Goal: Task Accomplishment & Management: Use online tool/utility

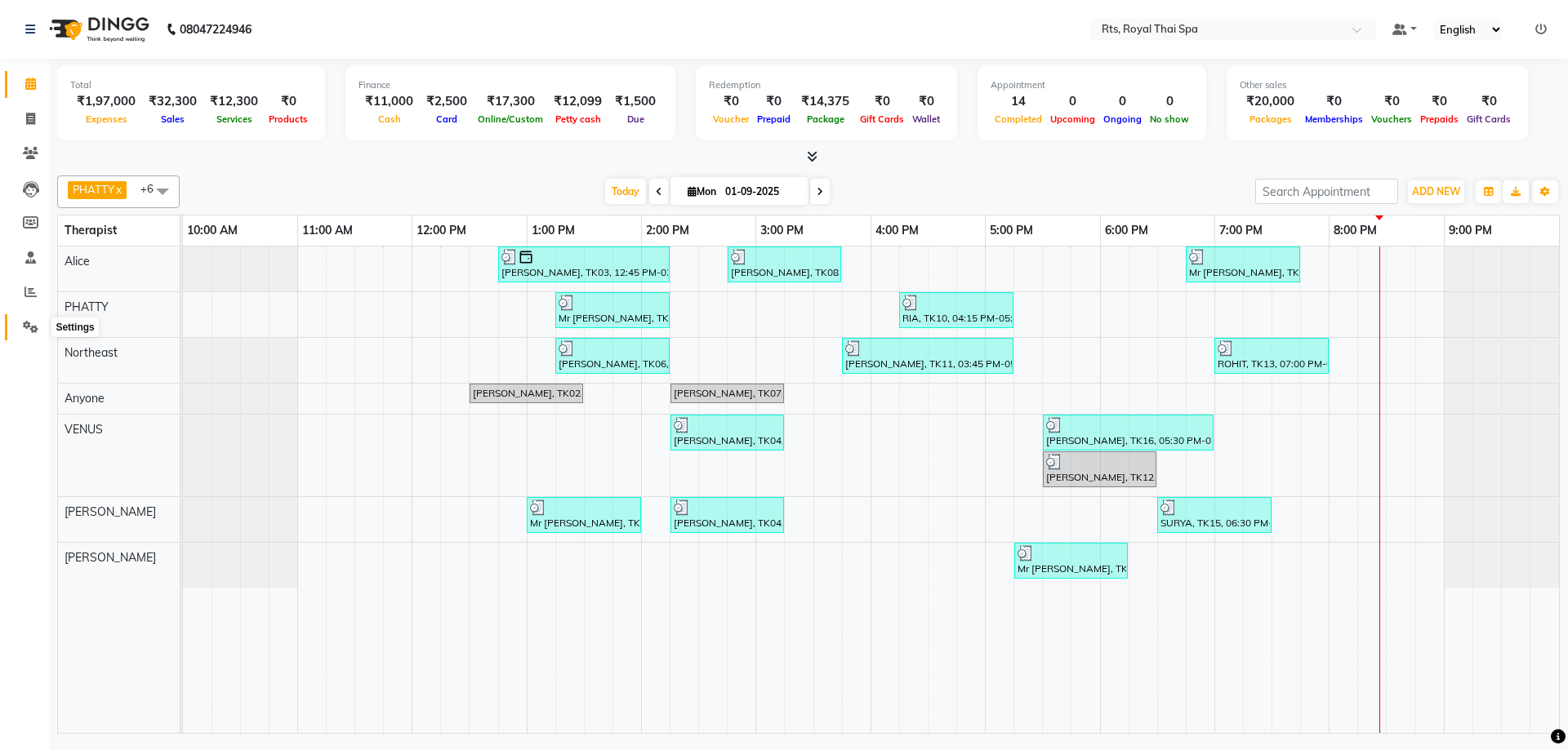
drag, startPoint x: 29, startPoint y: 326, endPoint x: 45, endPoint y: 322, distance: 16.5
click at [29, 325] on icon at bounding box center [30, 327] width 16 height 13
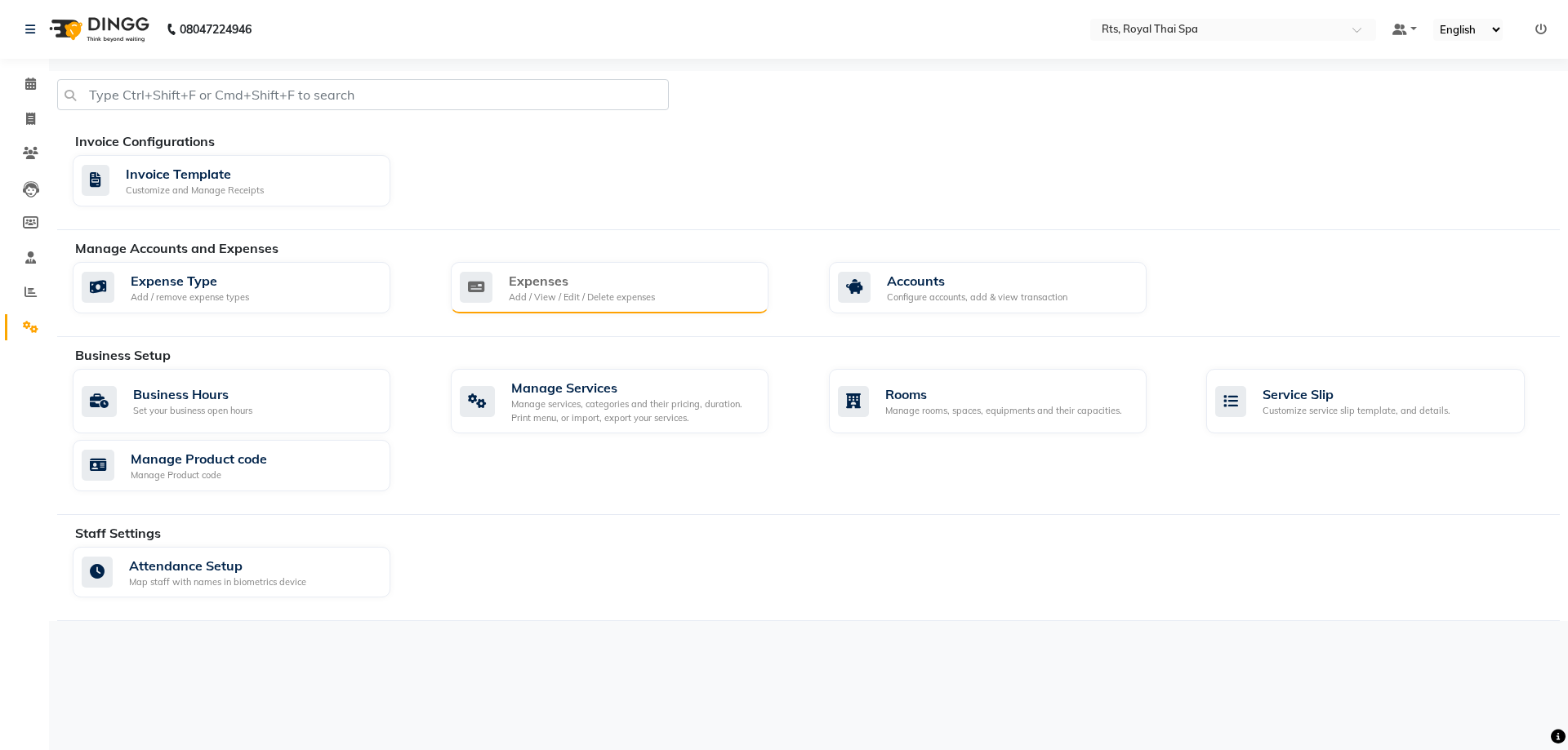
click at [582, 283] on div "Expenses" at bounding box center [582, 281] width 146 height 20
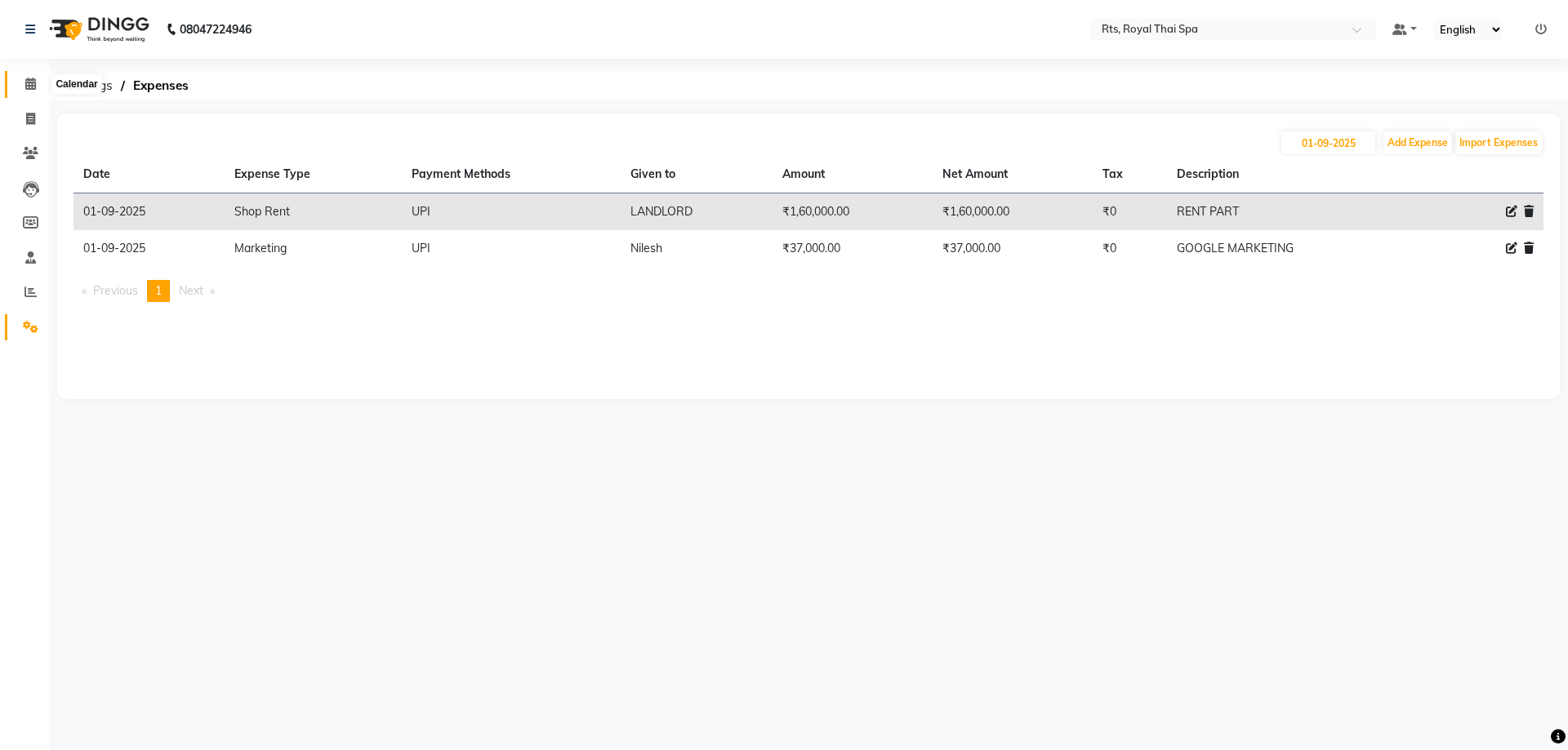
click at [32, 82] on icon at bounding box center [30, 84] width 11 height 13
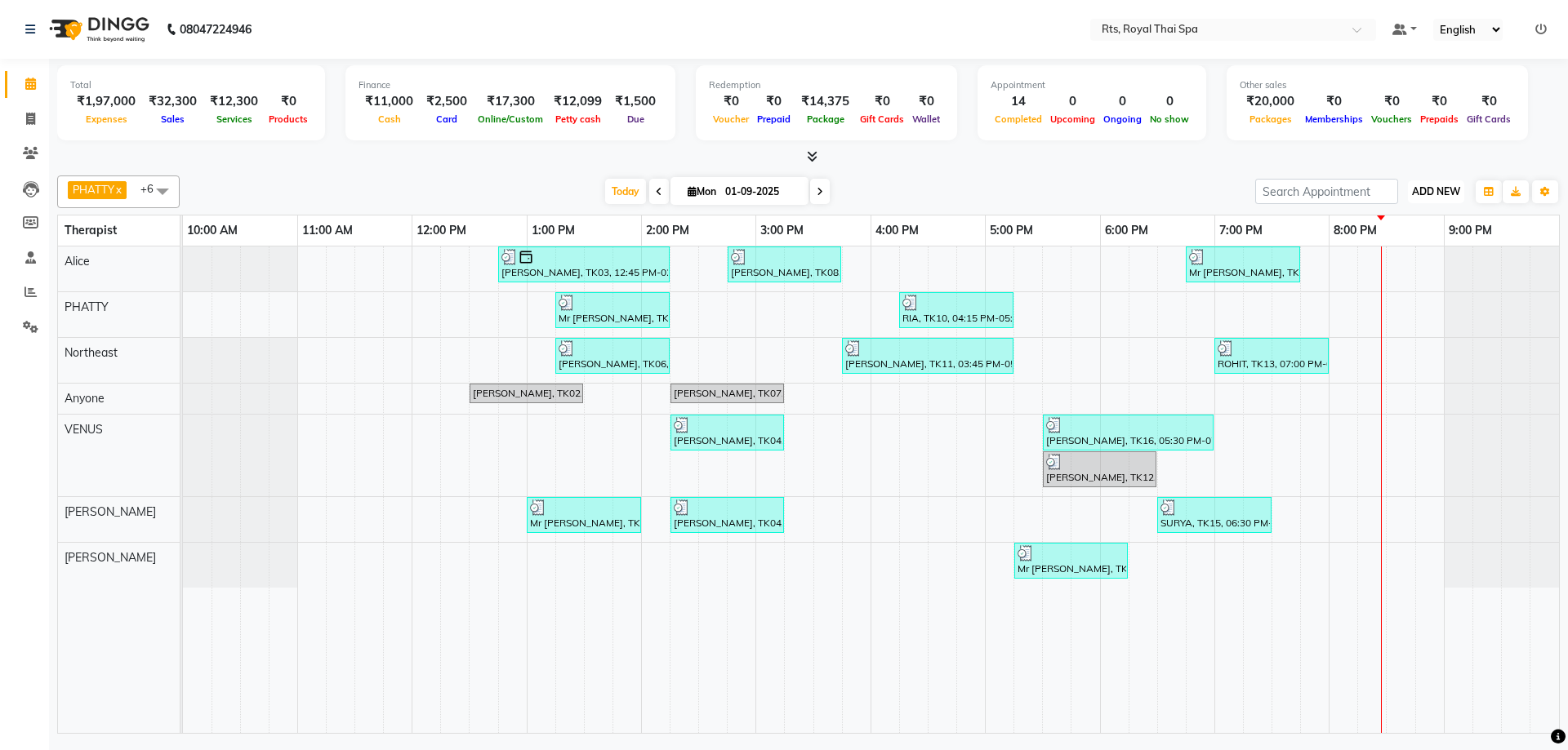
click at [1432, 189] on span "ADD NEW" at bounding box center [1435, 191] width 48 height 13
click at [1379, 265] on link "Add Expense" at bounding box center [1398, 265] width 129 height 21
select select "1"
select select "4201"
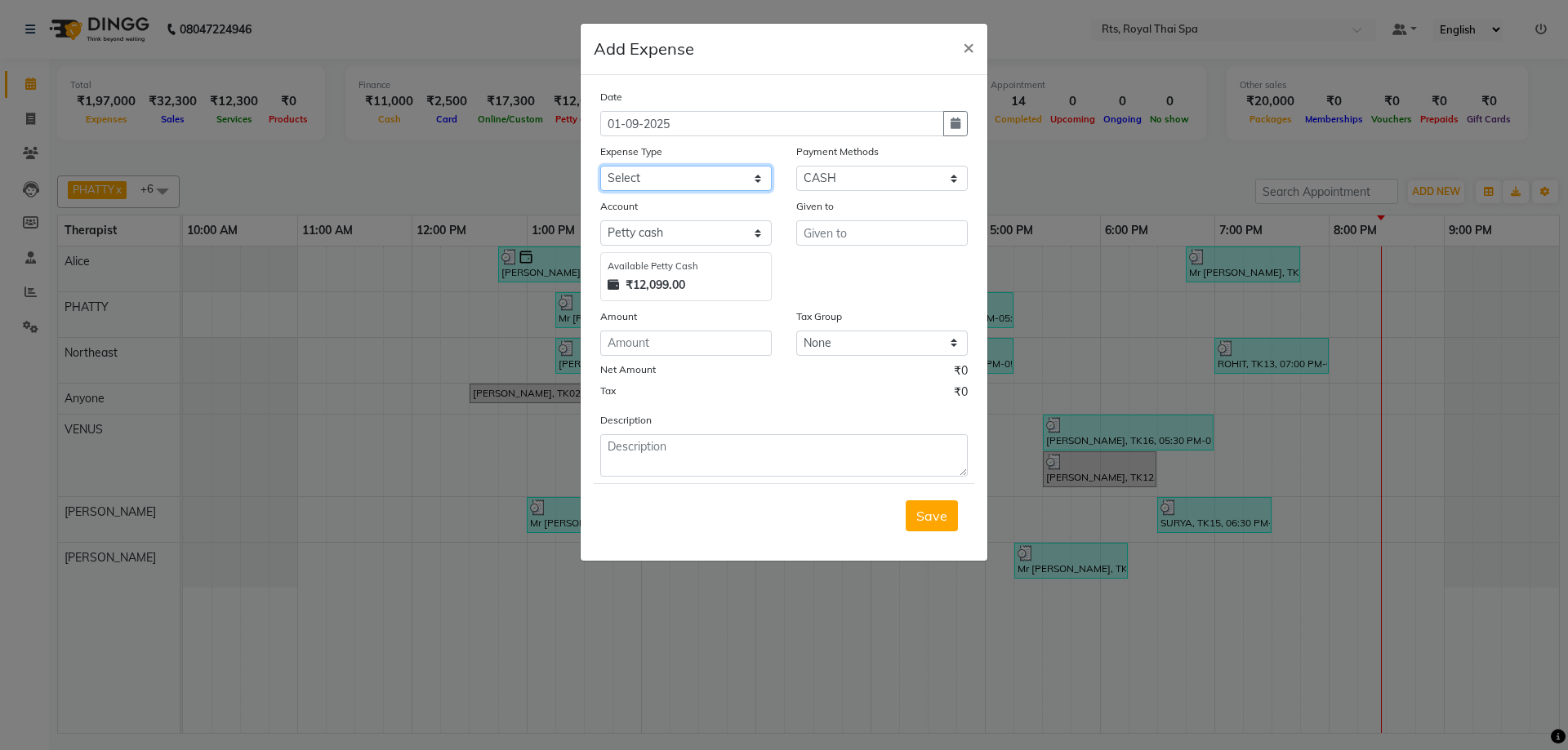
click at [654, 180] on select "Select Bank charges Cleaning and products Donation Electric and water charge In…" at bounding box center [686, 178] width 172 height 25
select select "10836"
click at [600, 166] on select "Select Bank charges Cleaning and products Donation Electric and water charge In…" at bounding box center [686, 178] width 172 height 25
click at [649, 342] on input "number" at bounding box center [686, 343] width 172 height 25
type input "100"
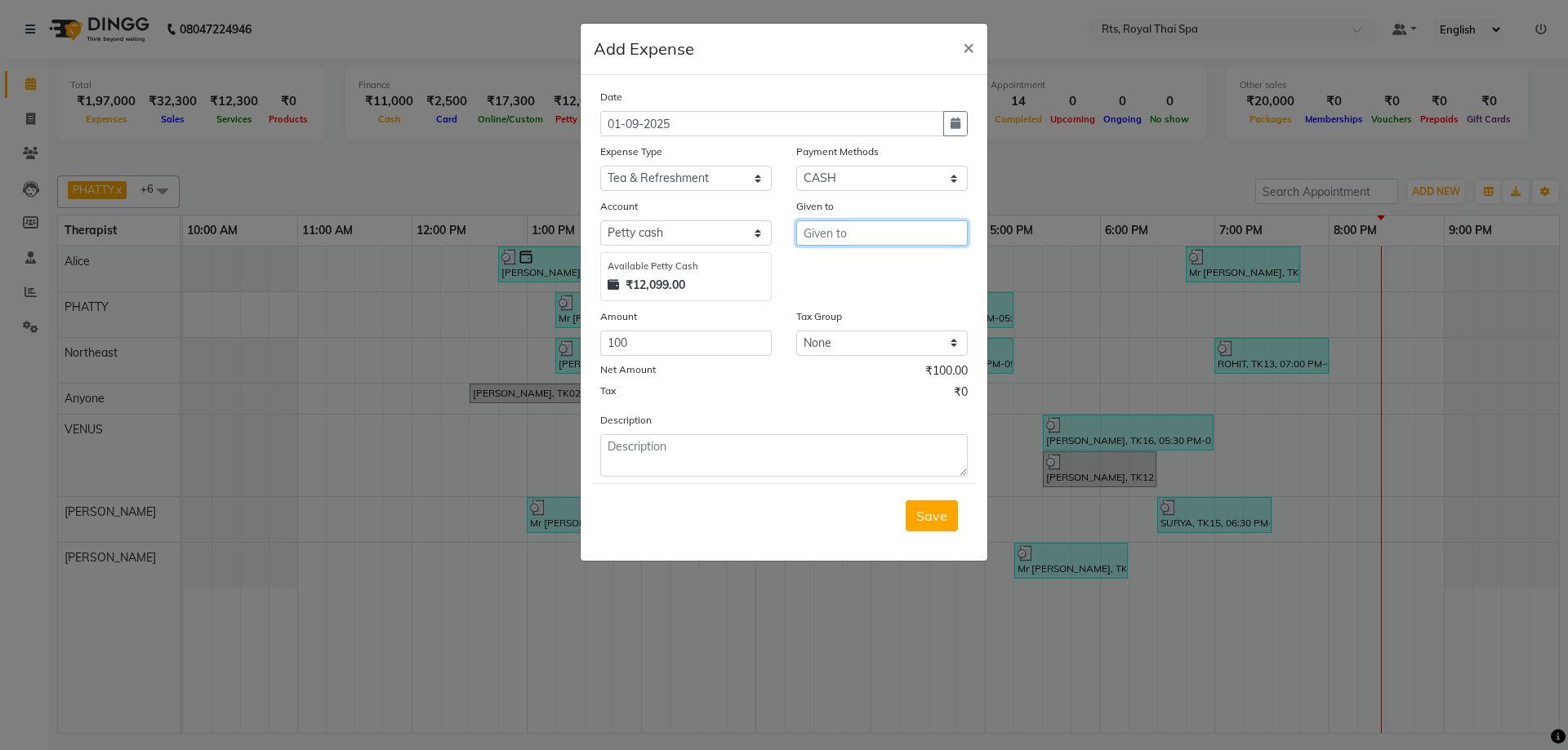
click at [828, 230] on input "text" at bounding box center [882, 233] width 172 height 25
type input "TEA"
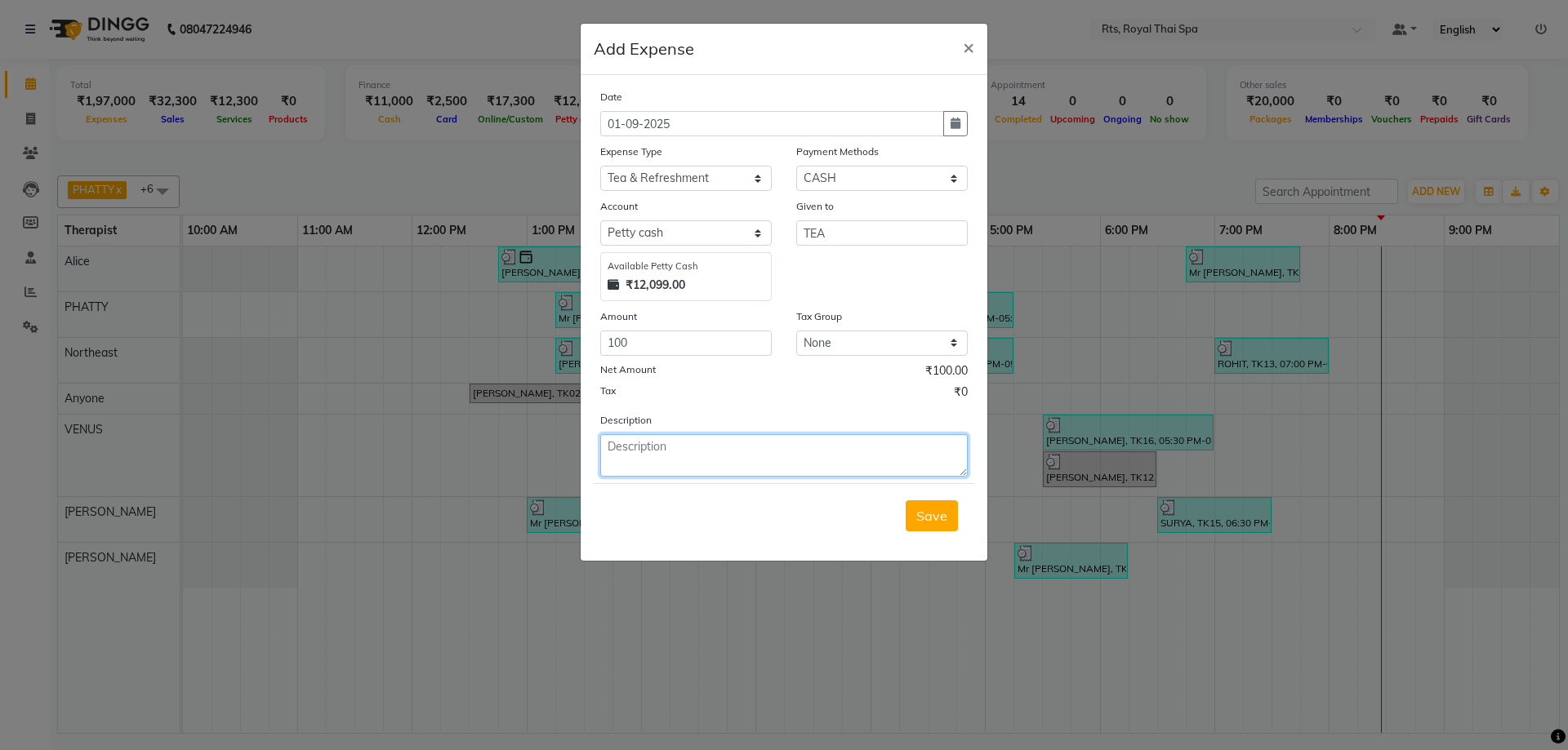
click at [657, 463] on textarea at bounding box center [784, 455] width 368 height 43
type textarea "TEA"
click at [934, 523] on span "Save" at bounding box center [932, 516] width 31 height 17
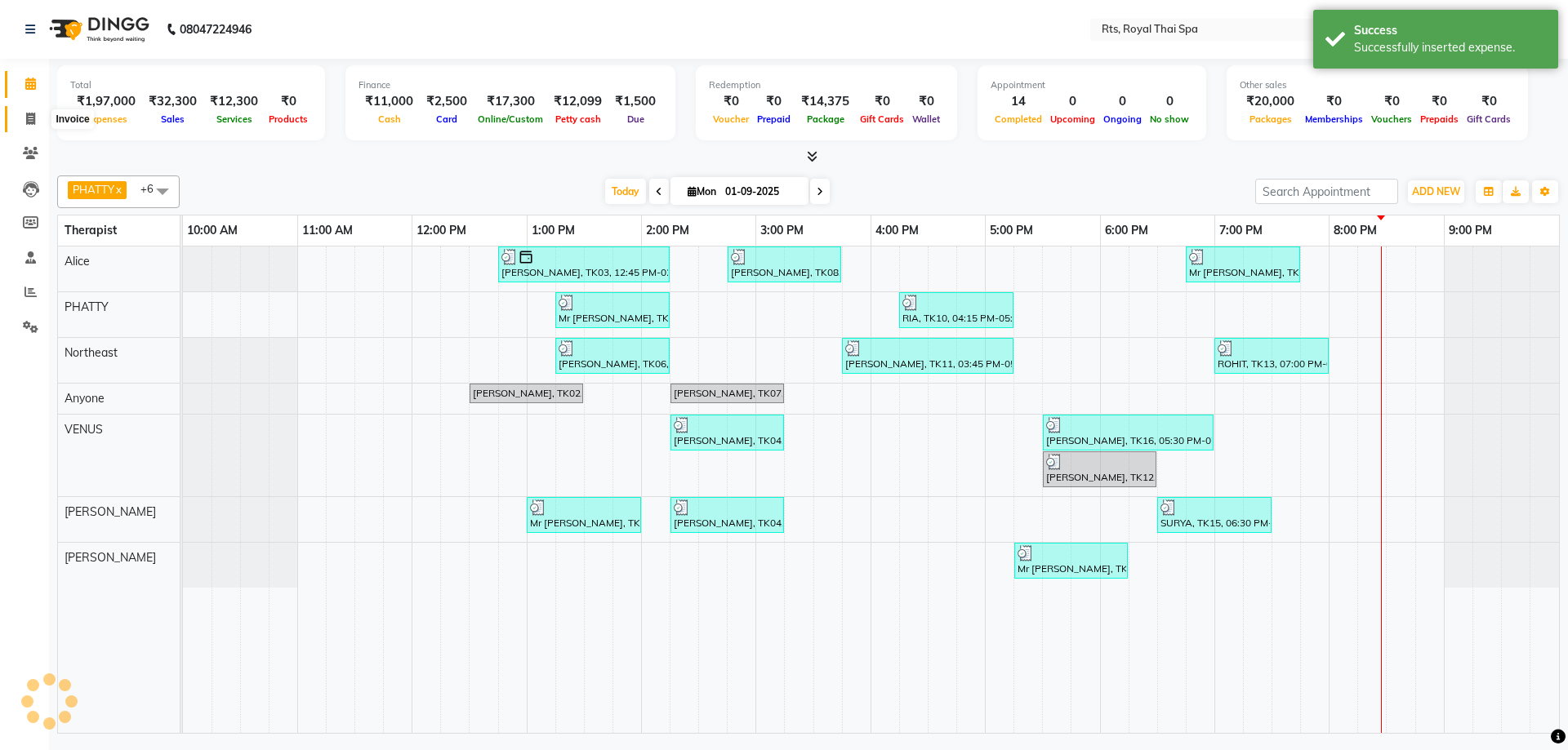
drag, startPoint x: 33, startPoint y: 123, endPoint x: 25, endPoint y: 71, distance: 52.6
click at [33, 123] on icon at bounding box center [30, 118] width 9 height 13
select select "5288"
select select "service"
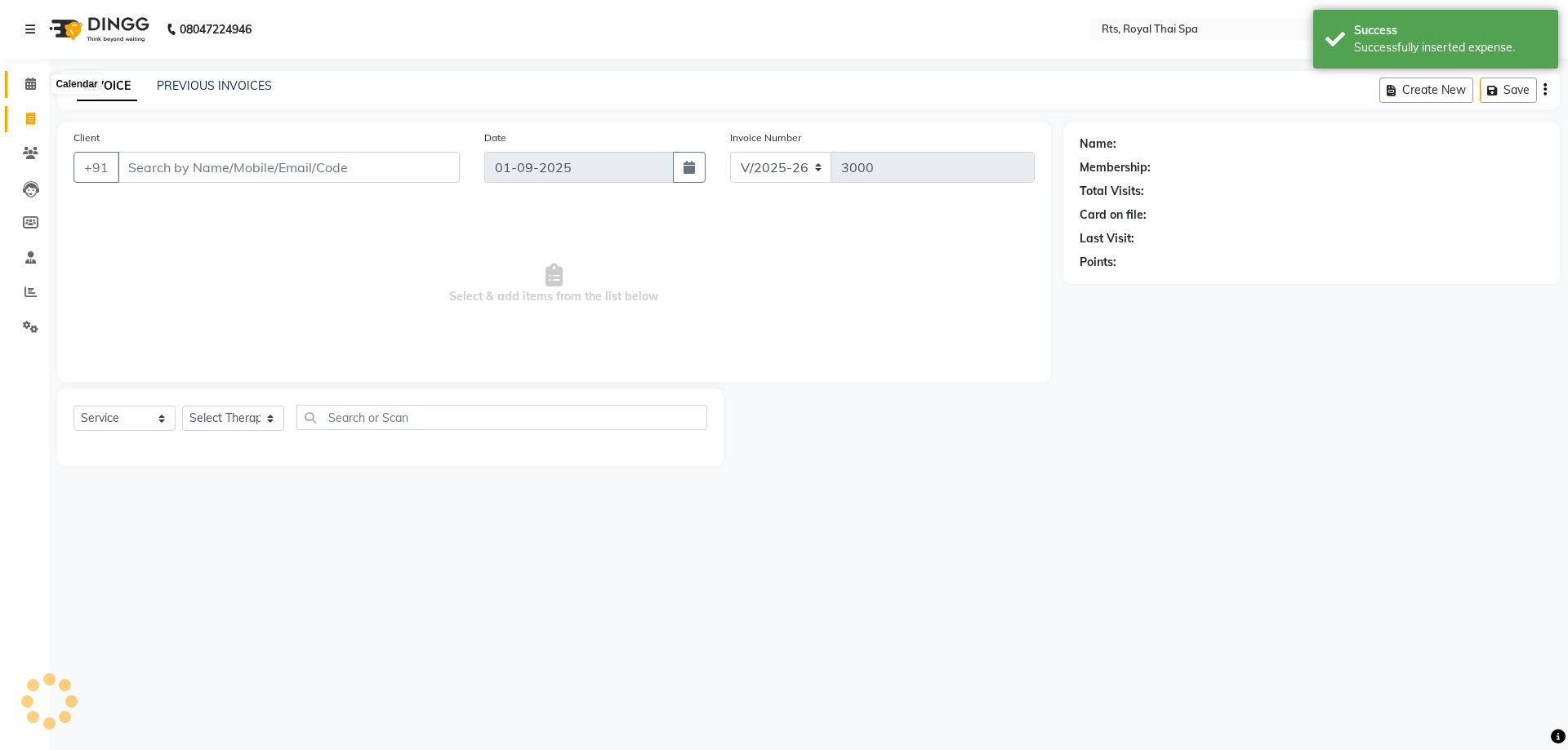
click at [30, 80] on icon at bounding box center [30, 84] width 11 height 13
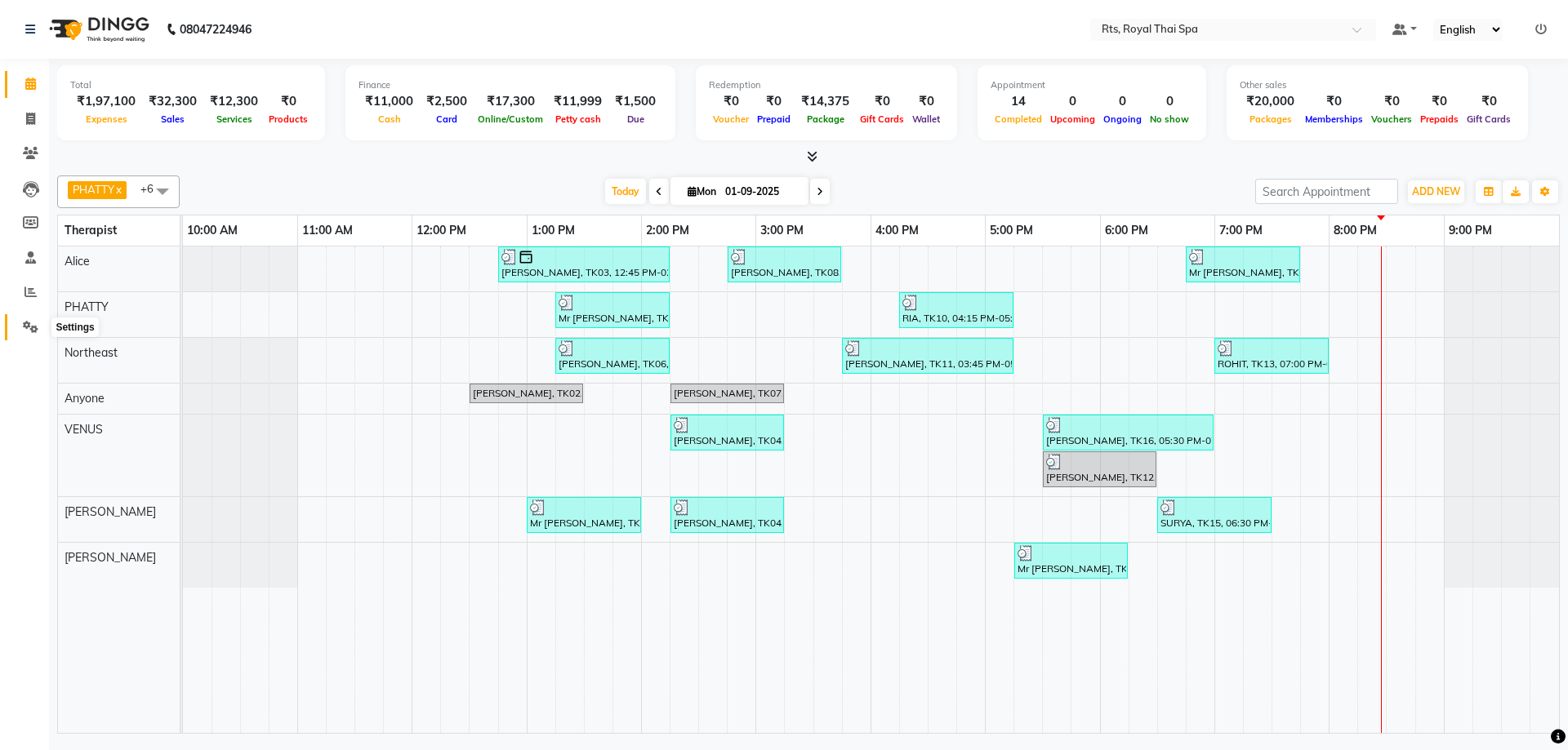
click at [36, 323] on icon at bounding box center [30, 327] width 16 height 13
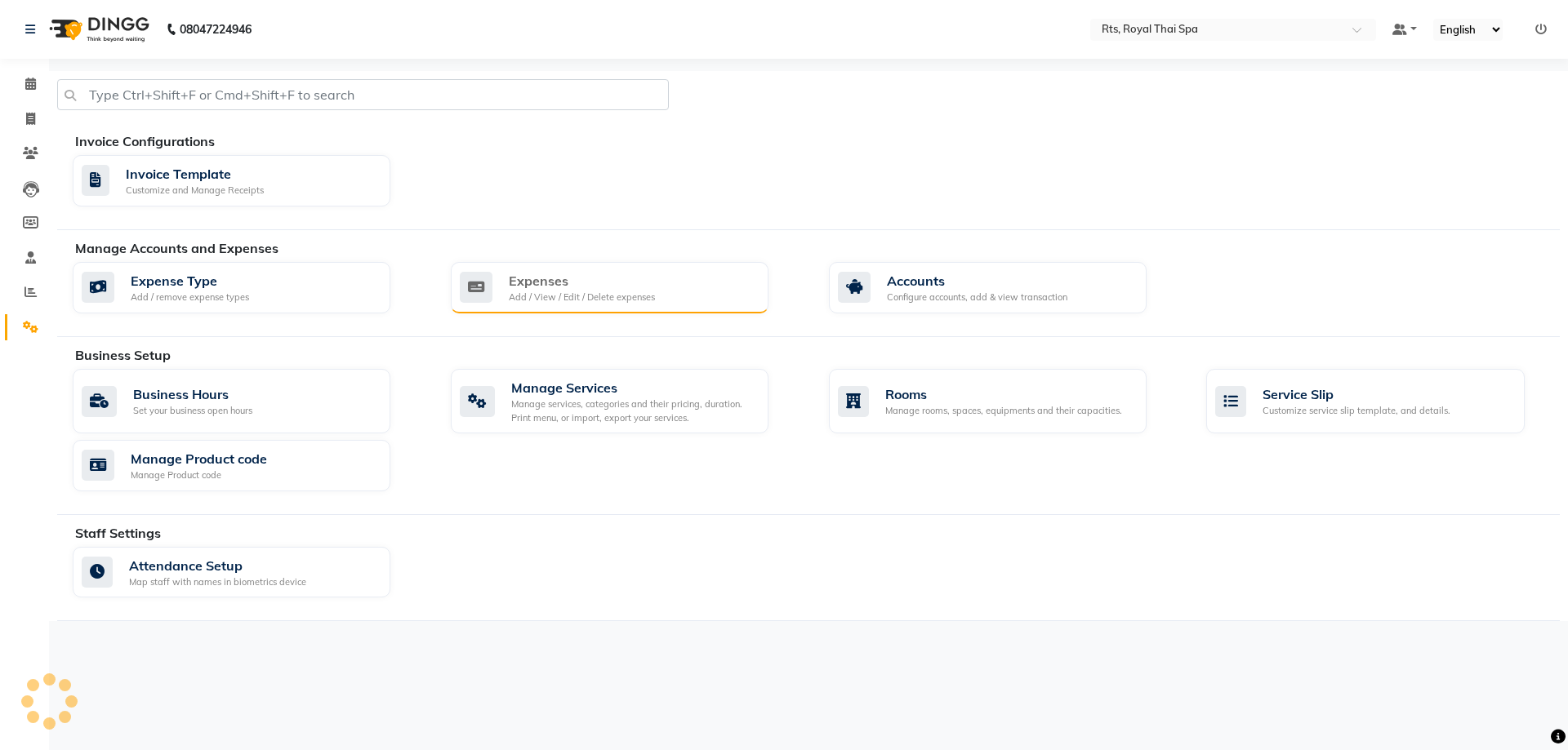
click at [543, 278] on div "Expenses" at bounding box center [582, 281] width 146 height 20
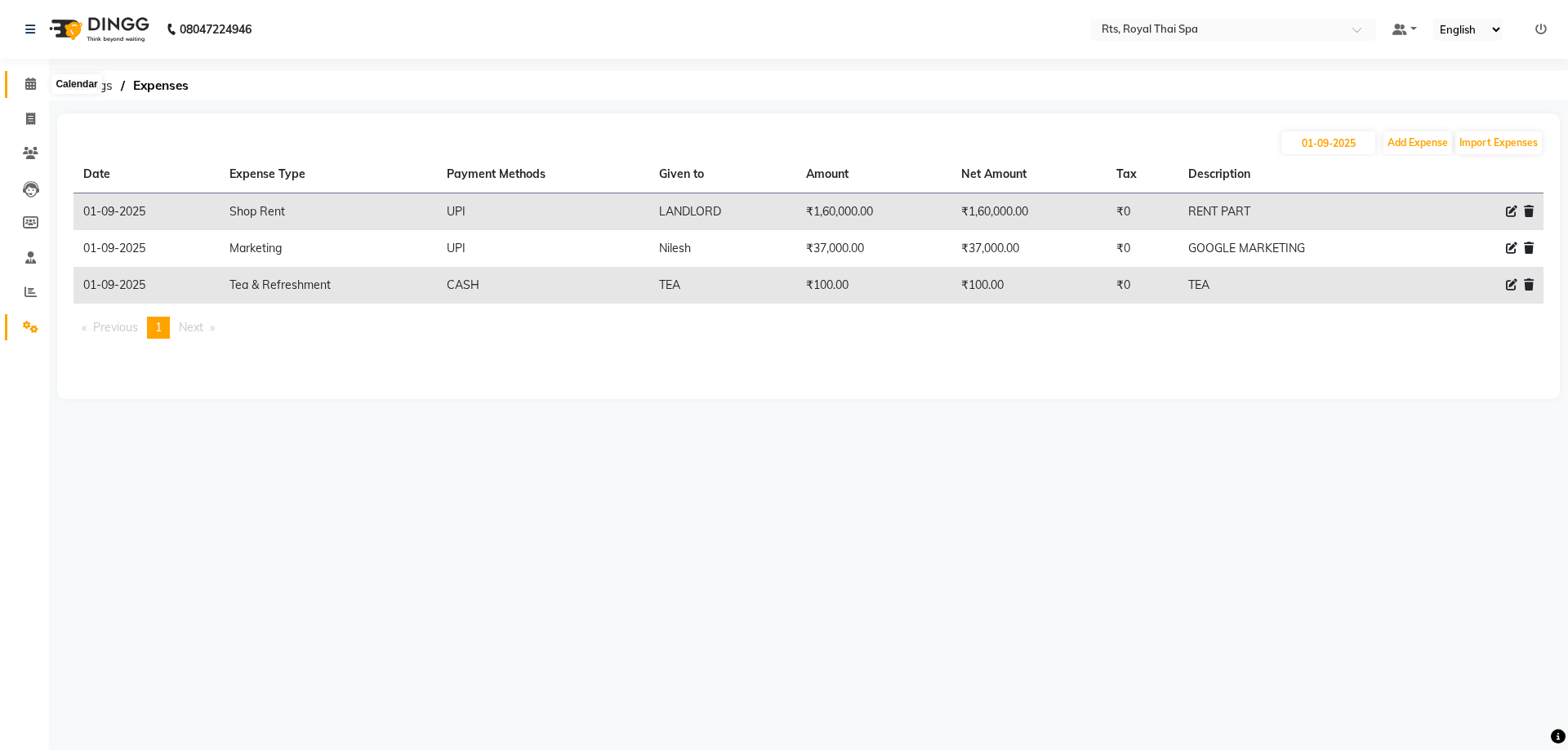
click at [29, 84] on icon at bounding box center [30, 84] width 11 height 13
